Goal: Task Accomplishment & Management: Manage account settings

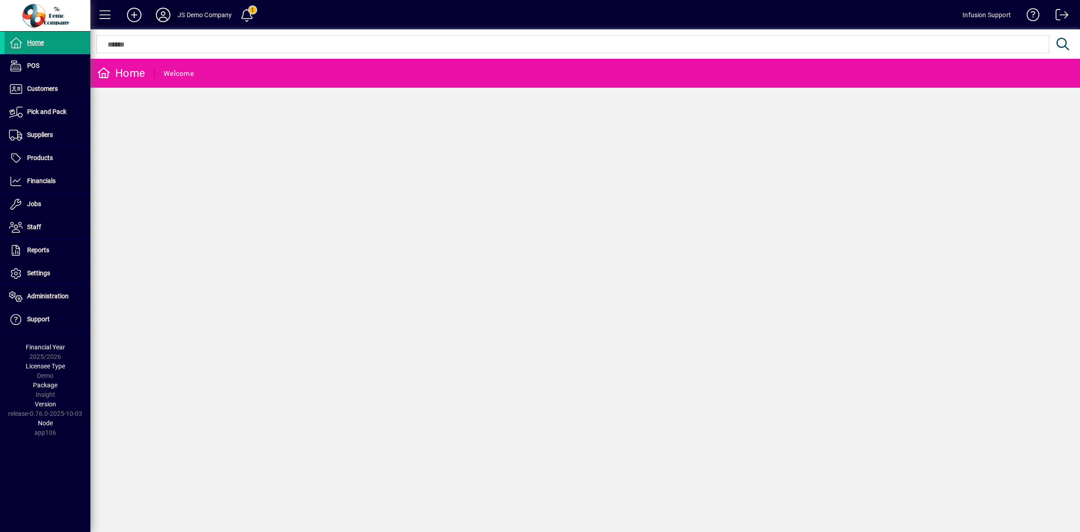
click at [166, 16] on icon at bounding box center [163, 15] width 18 height 14
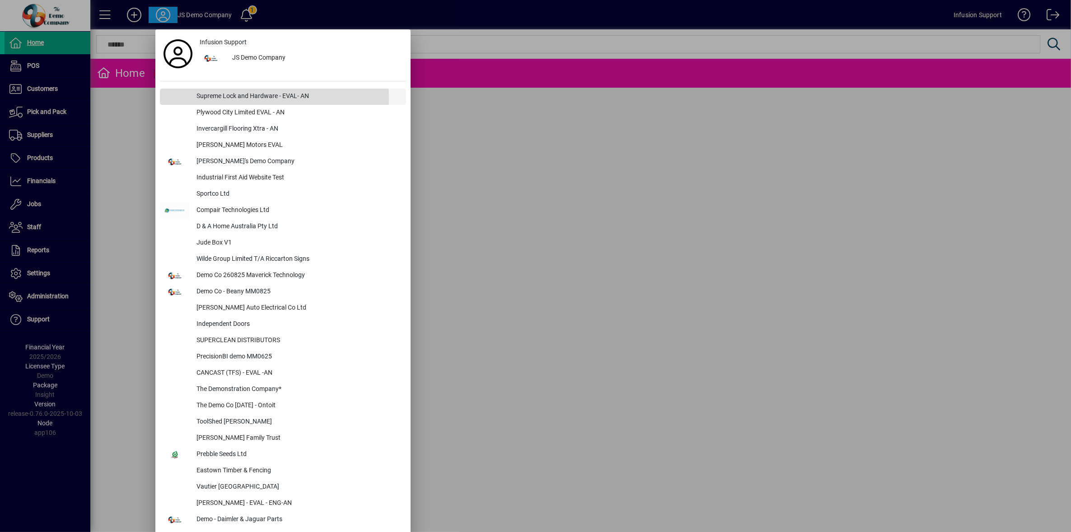
click at [220, 98] on div "Supreme Lock and Hardware - EVAL- AN" at bounding box center [297, 97] width 217 height 16
